Goal: Information Seeking & Learning: Learn about a topic

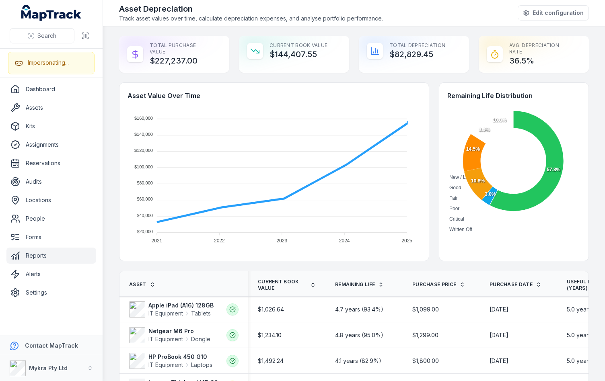
click at [429, 88] on div "Asset Value Over Time $160,000 $160,000 $140,000 $140,000 $120,000 $120,000 $10…" at bounding box center [354, 171] width 470 height 179
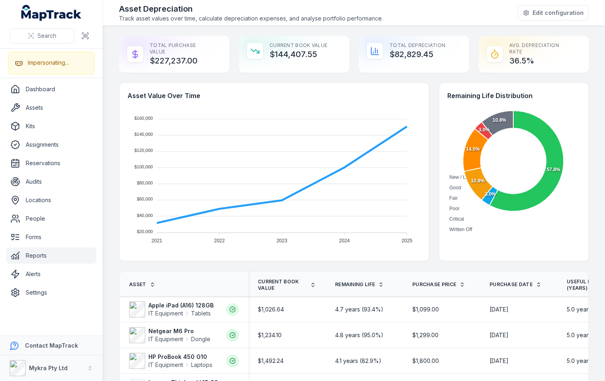
click at [429, 88] on div "Asset Value Over Time $160,000 $160,000 $140,000 $140,000 $120,000 $120,000 $10…" at bounding box center [354, 171] width 470 height 179
click at [432, 128] on div "Asset Value Over Time $160,000 $160,000 $140,000 $140,000 $120,000 $120,000 $10…" at bounding box center [354, 171] width 470 height 179
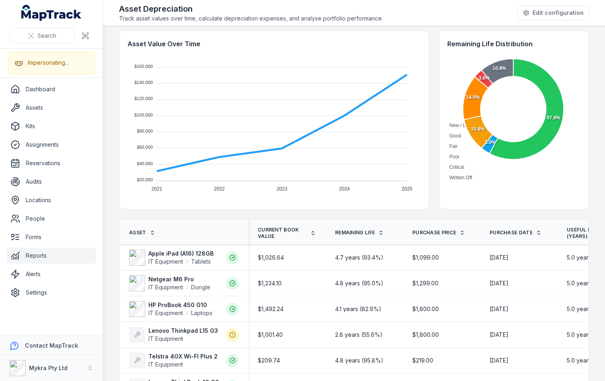
scroll to position [96, 0]
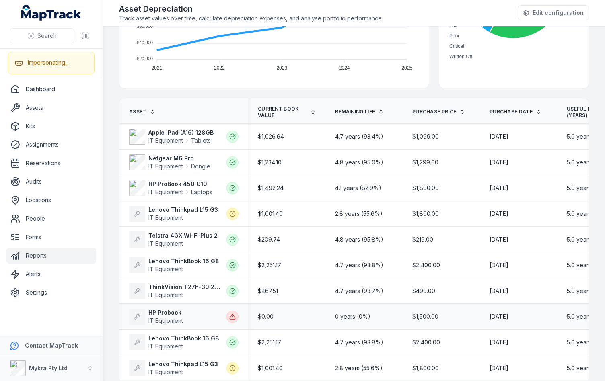
scroll to position [0, 0]
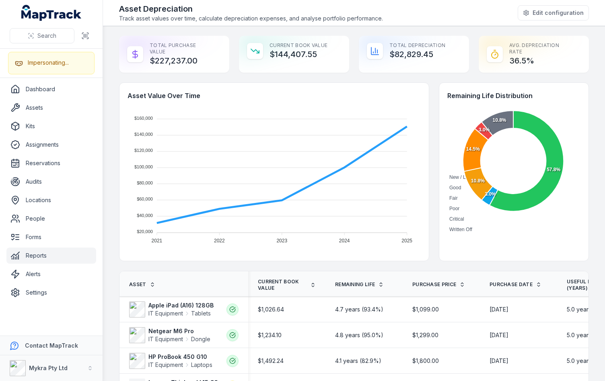
click at [436, 21] on div "Asset Depreciation Track asset values over time, calculate depreciation expense…" at bounding box center [354, 12] width 470 height 19
